Goal: Unclear

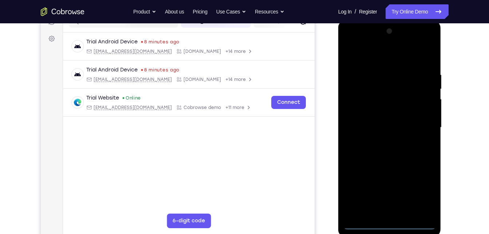
click at [389, 226] on div at bounding box center [390, 127] width 92 height 204
click at [426, 192] on div at bounding box center [390, 127] width 92 height 204
click at [351, 41] on div at bounding box center [390, 127] width 92 height 204
click at [427, 122] on div at bounding box center [390, 127] width 92 height 204
click at [381, 212] on div at bounding box center [390, 127] width 92 height 204
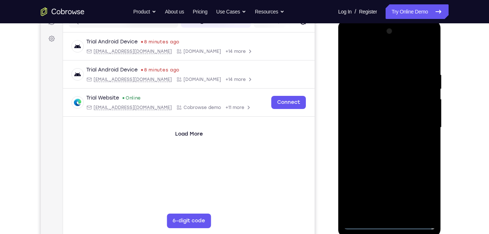
click at [376, 163] on div at bounding box center [390, 127] width 92 height 204
click at [400, 95] on div at bounding box center [390, 127] width 92 height 204
click at [357, 98] on div at bounding box center [390, 127] width 92 height 204
click at [378, 71] on div at bounding box center [390, 127] width 92 height 204
click at [428, 66] on div at bounding box center [390, 127] width 92 height 204
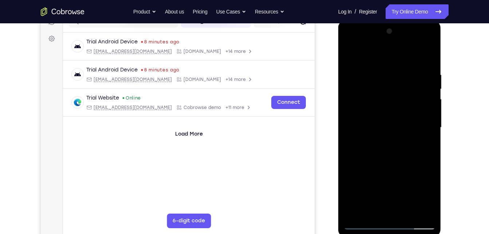
click at [377, 161] on div at bounding box center [390, 127] width 92 height 204
click at [427, 54] on div at bounding box center [390, 127] width 92 height 204
click at [351, 55] on div at bounding box center [390, 127] width 92 height 204
drag, startPoint x: 389, startPoint y: 140, endPoint x: 404, endPoint y: 99, distance: 42.8
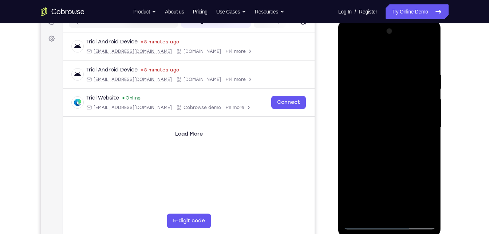
click at [404, 99] on div at bounding box center [390, 127] width 92 height 204
click at [430, 118] on div at bounding box center [390, 127] width 92 height 204
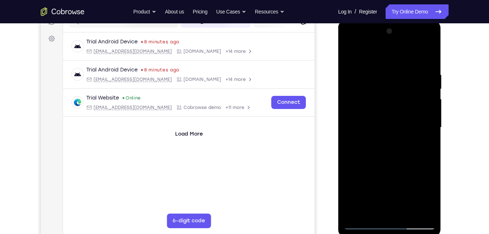
drag, startPoint x: 394, startPoint y: 88, endPoint x: 393, endPoint y: 140, distance: 51.7
click at [393, 140] on div at bounding box center [390, 127] width 92 height 204
click at [377, 72] on div at bounding box center [390, 127] width 92 height 204
click at [429, 144] on div at bounding box center [390, 127] width 92 height 204
click at [421, 98] on div at bounding box center [390, 127] width 92 height 204
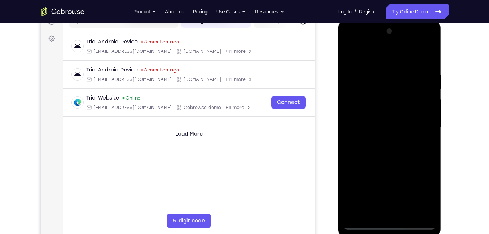
click at [421, 98] on div at bounding box center [390, 127] width 92 height 204
click at [428, 117] on div at bounding box center [390, 127] width 92 height 204
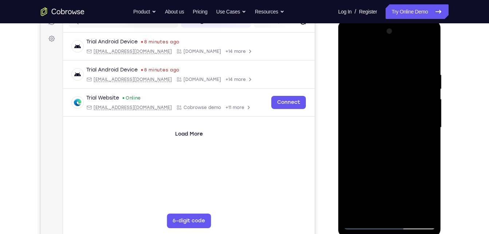
click at [428, 117] on div at bounding box center [390, 127] width 92 height 204
click at [427, 57] on div at bounding box center [390, 127] width 92 height 204
click at [406, 211] on div at bounding box center [390, 127] width 92 height 204
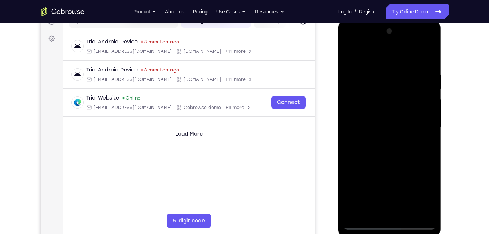
click at [391, 165] on div at bounding box center [390, 127] width 92 height 204
click at [349, 51] on div at bounding box center [390, 127] width 92 height 204
drag, startPoint x: 392, startPoint y: 137, endPoint x: 406, endPoint y: 43, distance: 95.3
click at [406, 43] on div at bounding box center [390, 127] width 92 height 204
drag, startPoint x: 385, startPoint y: 147, endPoint x: 403, endPoint y: 37, distance: 111.5
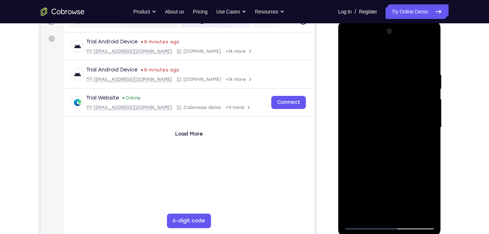
click at [403, 37] on div at bounding box center [390, 127] width 92 height 204
drag, startPoint x: 379, startPoint y: 158, endPoint x: 390, endPoint y: 66, distance: 92.0
click at [390, 66] on div at bounding box center [390, 127] width 92 height 204
click at [429, 120] on div at bounding box center [390, 127] width 92 height 204
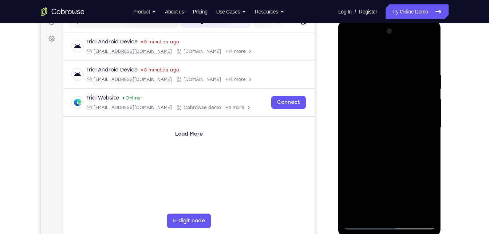
click at [429, 120] on div at bounding box center [390, 127] width 92 height 204
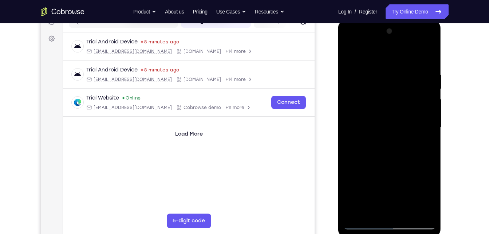
drag, startPoint x: 394, startPoint y: 92, endPoint x: 400, endPoint y: 223, distance: 131.9
click at [400, 223] on div at bounding box center [390, 127] width 92 height 204
drag, startPoint x: 394, startPoint y: 47, endPoint x: 391, endPoint y: 72, distance: 25.0
click at [391, 72] on div at bounding box center [390, 127] width 92 height 204
drag, startPoint x: 391, startPoint y: 72, endPoint x: 390, endPoint y: 150, distance: 77.5
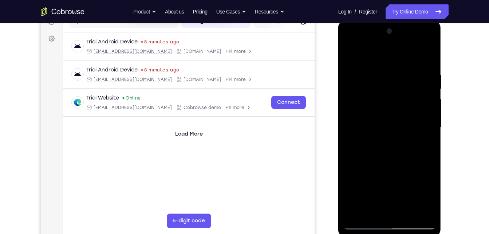
click at [390, 150] on div at bounding box center [390, 127] width 92 height 204
drag, startPoint x: 402, startPoint y: 127, endPoint x: 386, endPoint y: 227, distance: 101.3
click at [386, 227] on div at bounding box center [390, 127] width 92 height 204
click at [429, 159] on div at bounding box center [390, 127] width 92 height 204
drag, startPoint x: 409, startPoint y: 159, endPoint x: 411, endPoint y: 124, distance: 35.4
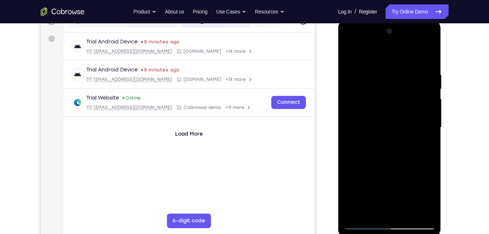
click at [411, 124] on div at bounding box center [390, 127] width 92 height 204
click at [430, 126] on div at bounding box center [390, 127] width 92 height 204
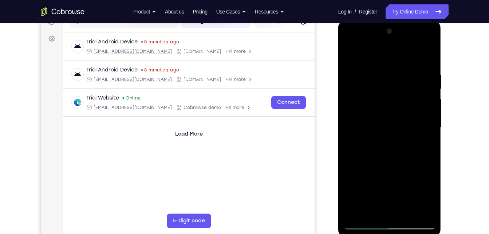
click at [430, 126] on div at bounding box center [390, 127] width 92 height 204
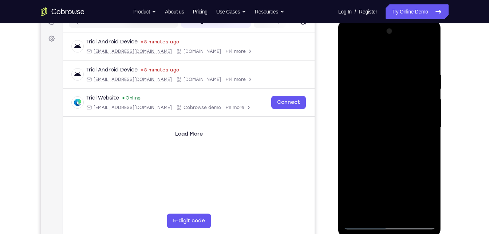
click at [430, 126] on div at bounding box center [390, 127] width 92 height 204
drag, startPoint x: 407, startPoint y: 108, endPoint x: 404, endPoint y: 165, distance: 56.9
click at [404, 165] on div at bounding box center [390, 127] width 92 height 204
drag, startPoint x: 405, startPoint y: 68, endPoint x: 360, endPoint y: 68, distance: 45.5
click at [360, 68] on div at bounding box center [390, 127] width 92 height 204
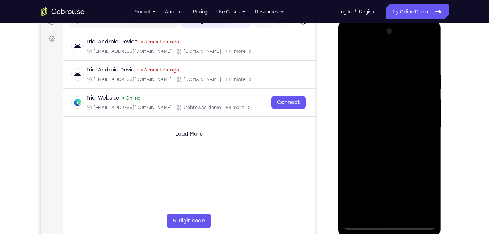
click at [420, 71] on div at bounding box center [390, 127] width 92 height 204
click at [423, 120] on div at bounding box center [390, 127] width 92 height 204
click at [419, 208] on div at bounding box center [390, 127] width 92 height 204
click at [421, 157] on div at bounding box center [390, 127] width 92 height 204
click at [421, 132] on div at bounding box center [390, 127] width 92 height 204
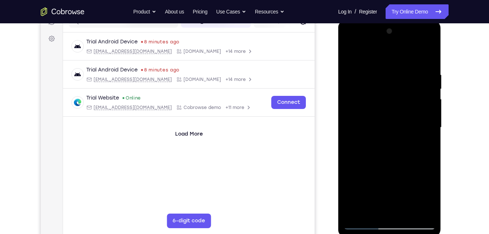
click at [421, 132] on div at bounding box center [390, 127] width 92 height 204
click at [414, 209] on div at bounding box center [390, 127] width 92 height 204
click at [421, 156] on div at bounding box center [390, 127] width 92 height 204
click at [419, 212] on div at bounding box center [390, 127] width 92 height 204
click at [420, 131] on div at bounding box center [390, 127] width 92 height 204
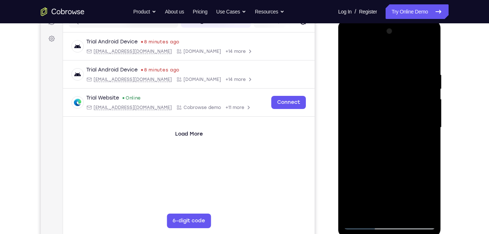
click at [424, 117] on div at bounding box center [390, 127] width 92 height 204
click at [418, 110] on div at bounding box center [390, 127] width 92 height 204
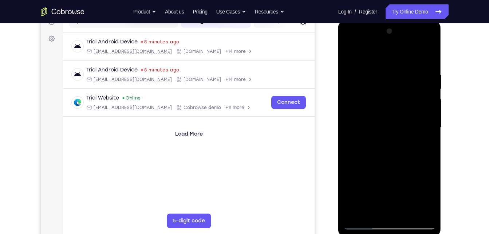
click at [418, 110] on div at bounding box center [390, 127] width 92 height 204
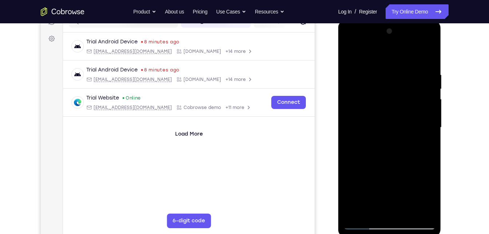
click at [423, 110] on div at bounding box center [390, 127] width 92 height 204
click at [350, 106] on div at bounding box center [390, 127] width 92 height 204
click at [427, 132] on div at bounding box center [390, 127] width 92 height 204
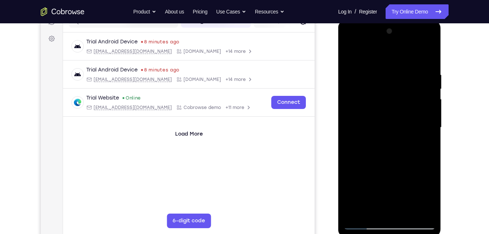
click at [427, 132] on div at bounding box center [390, 127] width 92 height 204
click at [430, 131] on div at bounding box center [390, 127] width 92 height 204
click at [424, 132] on div at bounding box center [390, 127] width 92 height 204
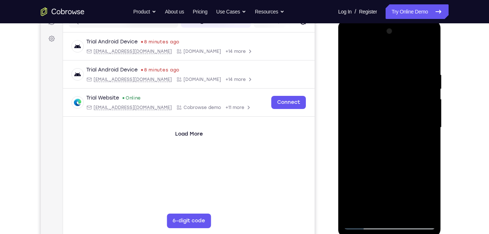
click at [424, 132] on div at bounding box center [390, 127] width 92 height 204
click at [418, 135] on div at bounding box center [390, 127] width 92 height 204
click at [425, 133] on div at bounding box center [390, 127] width 92 height 204
click at [427, 123] on div at bounding box center [390, 127] width 92 height 204
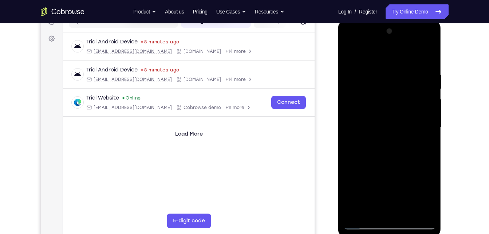
click at [427, 123] on div at bounding box center [390, 127] width 92 height 204
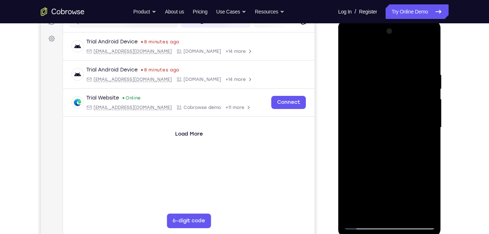
click at [427, 123] on div at bounding box center [390, 127] width 92 height 204
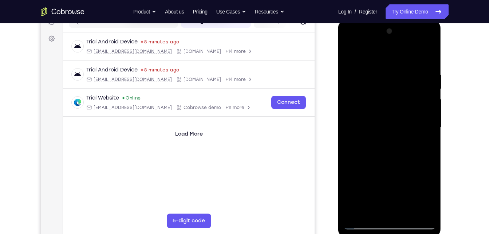
click at [427, 123] on div at bounding box center [390, 127] width 92 height 204
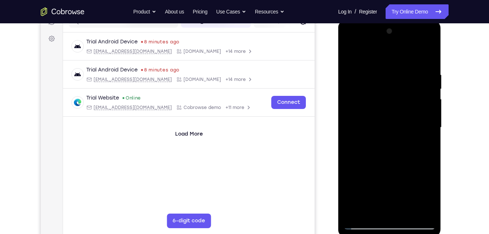
click at [427, 123] on div at bounding box center [390, 127] width 92 height 204
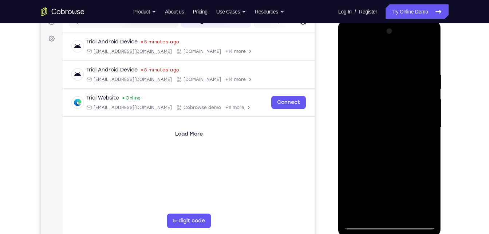
click at [427, 123] on div at bounding box center [390, 127] width 92 height 204
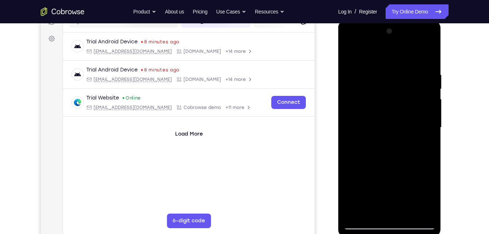
click at [427, 123] on div at bounding box center [390, 127] width 92 height 204
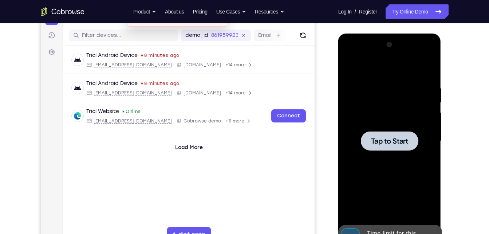
scroll to position [87, 0]
